Goal: Information Seeking & Learning: Find specific fact

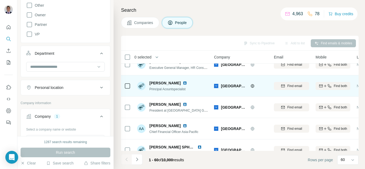
scroll to position [294, 0]
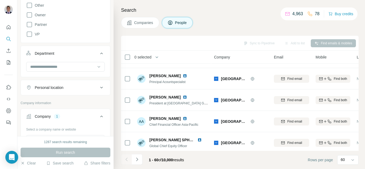
click at [75, 89] on div "Personal location" at bounding box center [62, 87] width 72 height 5
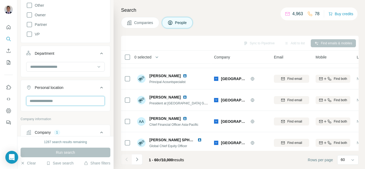
click at [60, 99] on input "text" at bounding box center [65, 101] width 78 height 10
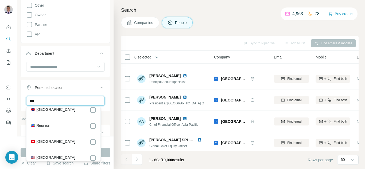
scroll to position [32, 0]
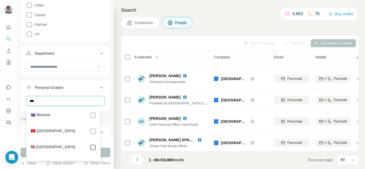
type input "***"
click at [107, 154] on button "Run search" at bounding box center [66, 153] width 90 height 10
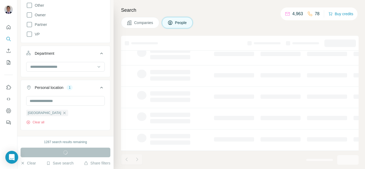
scroll to position [129, 0]
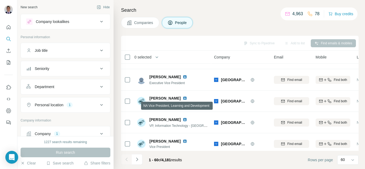
scroll to position [1068, 0]
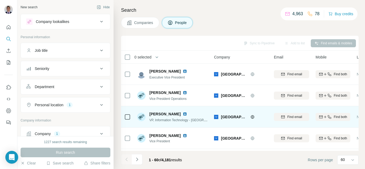
click at [183, 114] on img at bounding box center [185, 114] width 4 height 4
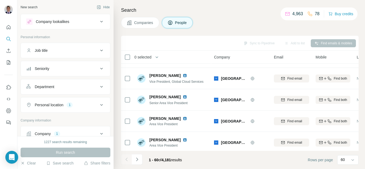
scroll to position [1197, 0]
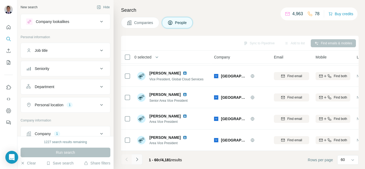
click at [136, 162] on button "Navigate to next page" at bounding box center [137, 159] width 11 height 11
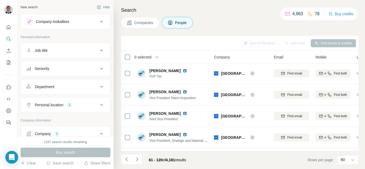
scroll to position [0, 0]
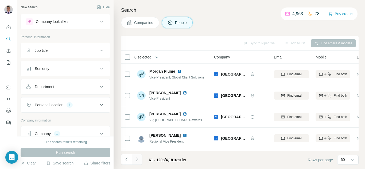
click at [136, 160] on icon "Navigate to next page" at bounding box center [136, 159] width 5 height 5
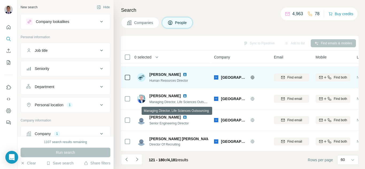
scroll to position [881, 0]
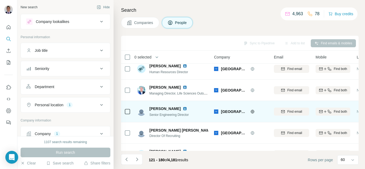
click at [183, 108] on img at bounding box center [185, 109] width 4 height 4
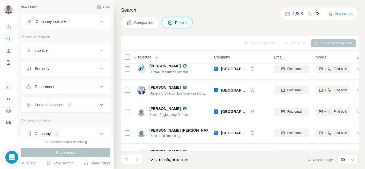
click at [74, 103] on div "Personal location 1" at bounding box center [62, 104] width 72 height 5
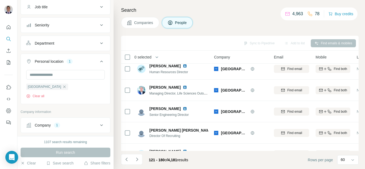
scroll to position [80, 0]
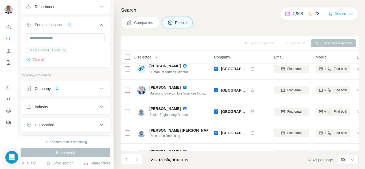
click at [62, 50] on icon "button" at bounding box center [64, 50] width 4 height 4
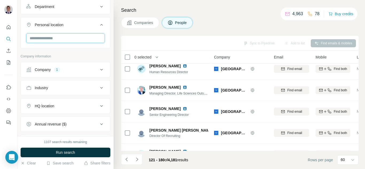
click at [48, 39] on input "text" at bounding box center [65, 38] width 78 height 10
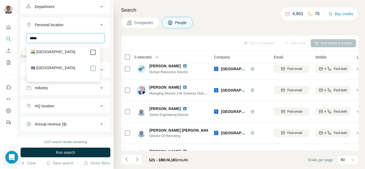
type input "*****"
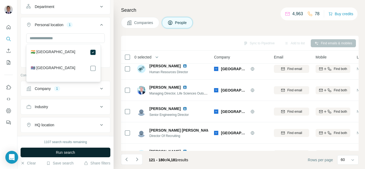
click at [69, 154] on span "Run search" at bounding box center [65, 152] width 19 height 5
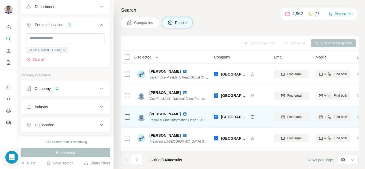
click at [183, 115] on img at bounding box center [185, 114] width 4 height 4
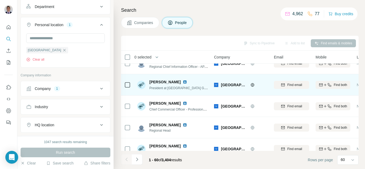
scroll to position [80, 0]
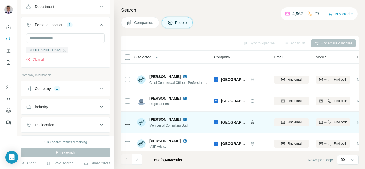
click at [184, 120] on img at bounding box center [185, 119] width 4 height 4
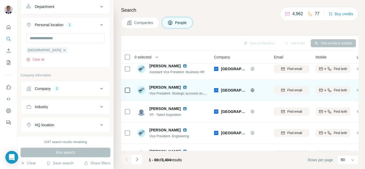
scroll to position [267, 0]
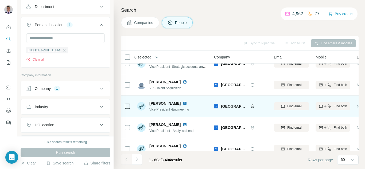
click at [183, 104] on img at bounding box center [185, 103] width 4 height 4
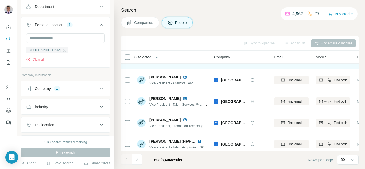
scroll to position [320, 0]
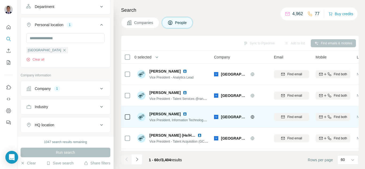
click at [183, 115] on img at bounding box center [185, 114] width 4 height 4
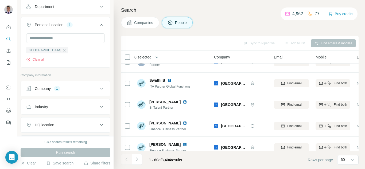
scroll to position [1148, 0]
